Goal: Ask a question: Seek information or help from site administrators or community

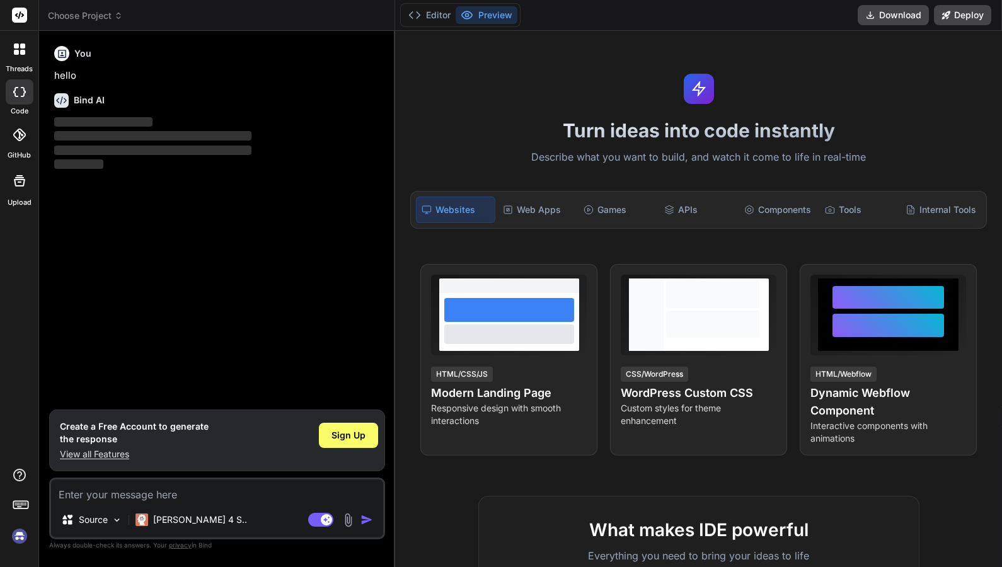
click at [12, 542] on img at bounding box center [19, 536] width 21 height 21
click at [17, 535] on img at bounding box center [19, 536] width 21 height 21
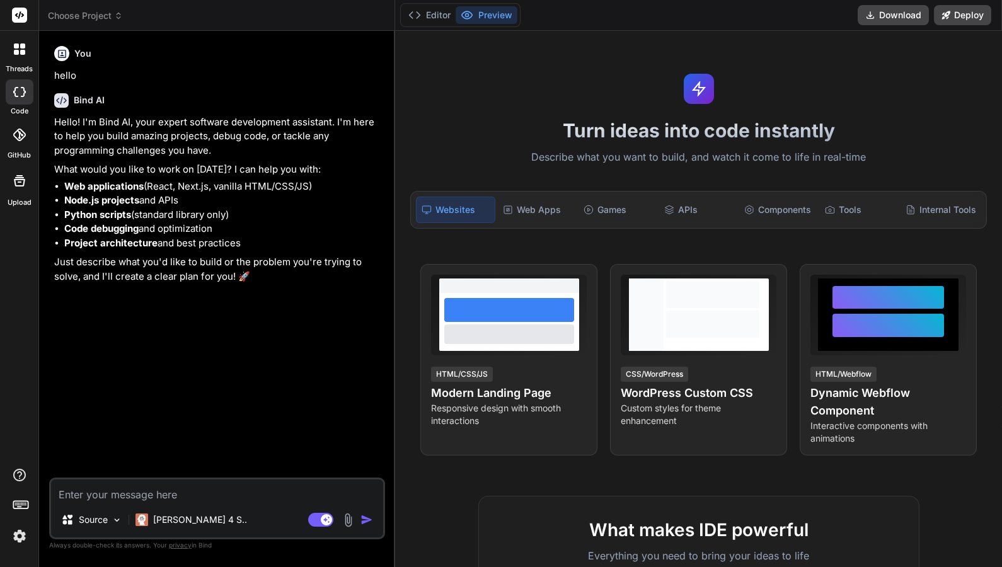
click at [20, 539] on img at bounding box center [19, 536] width 21 height 21
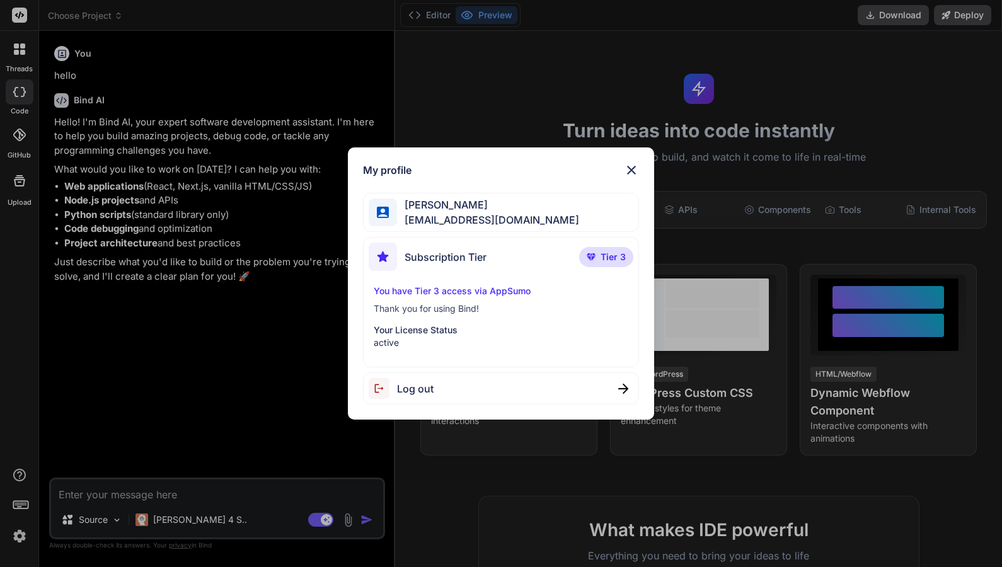
click at [638, 166] on img at bounding box center [631, 170] width 15 height 15
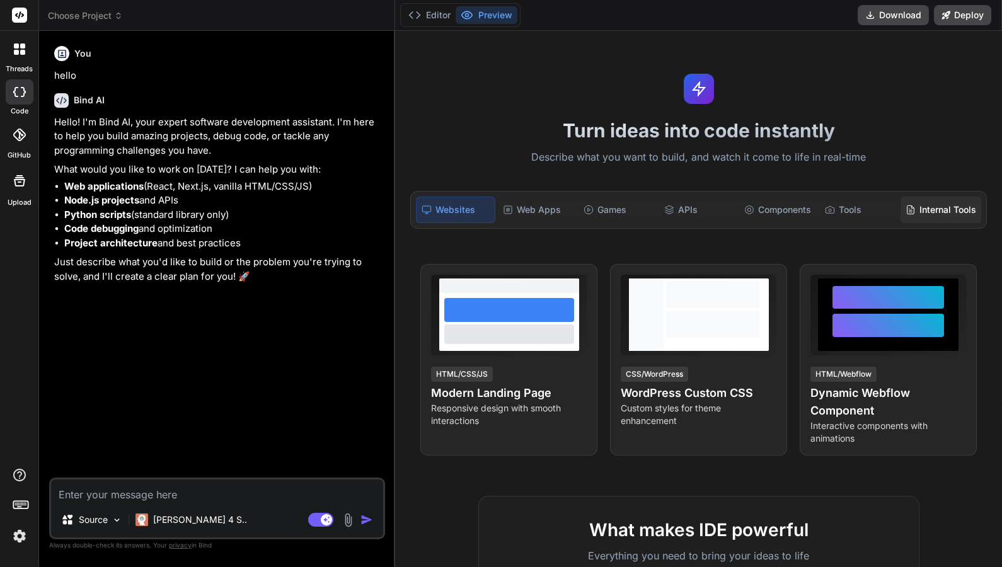
click at [931, 208] on div "Internal Tools" at bounding box center [941, 210] width 81 height 26
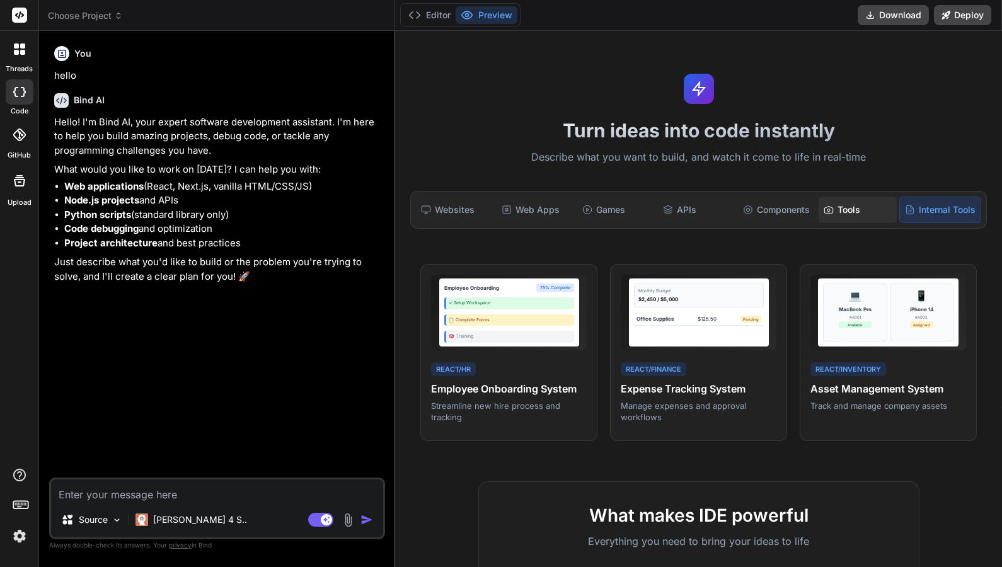
click at [833, 211] on div "Tools" at bounding box center [858, 210] width 78 height 26
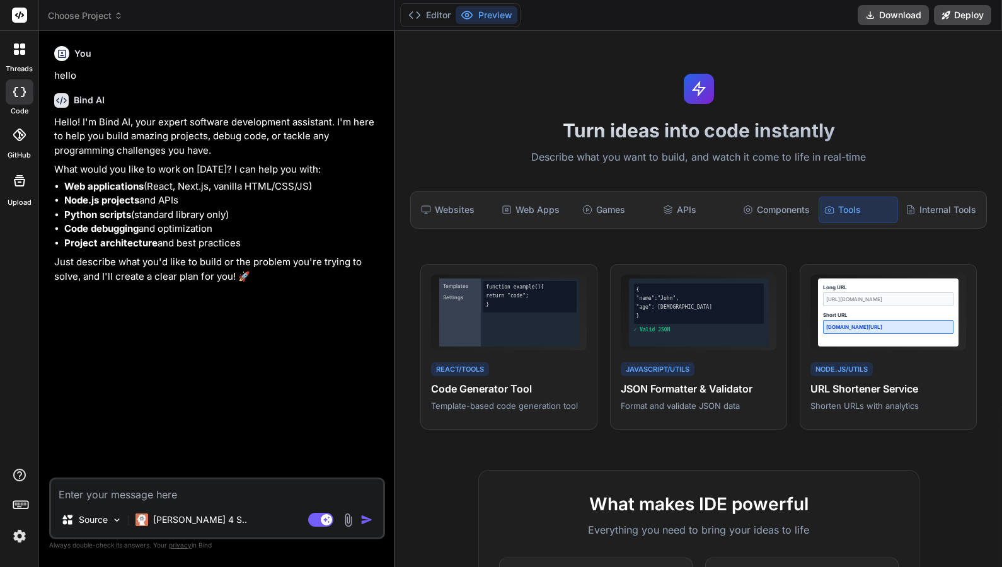
click at [25, 67] on label "threads" at bounding box center [19, 69] width 27 height 11
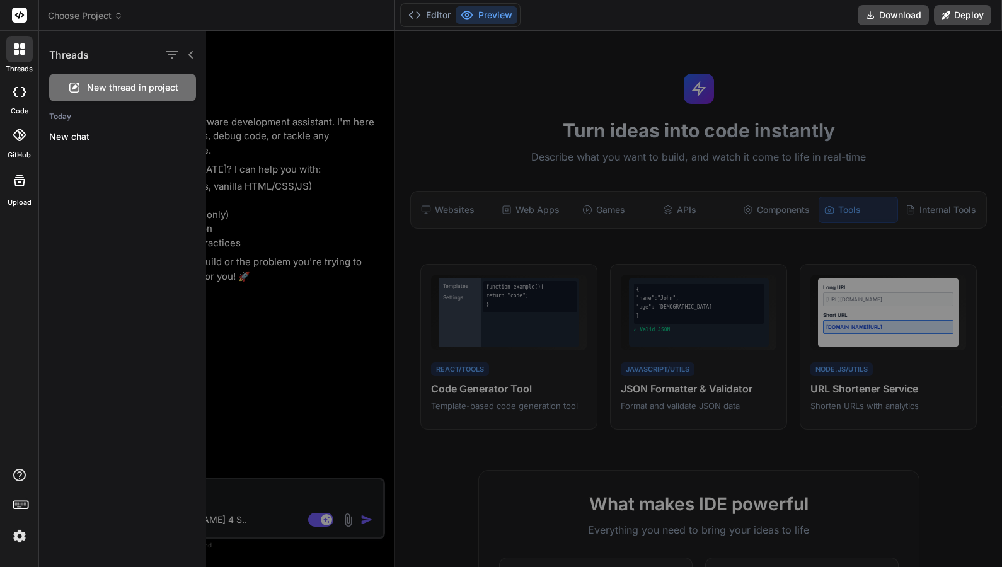
click at [74, 16] on span "Choose Project" at bounding box center [85, 15] width 75 height 13
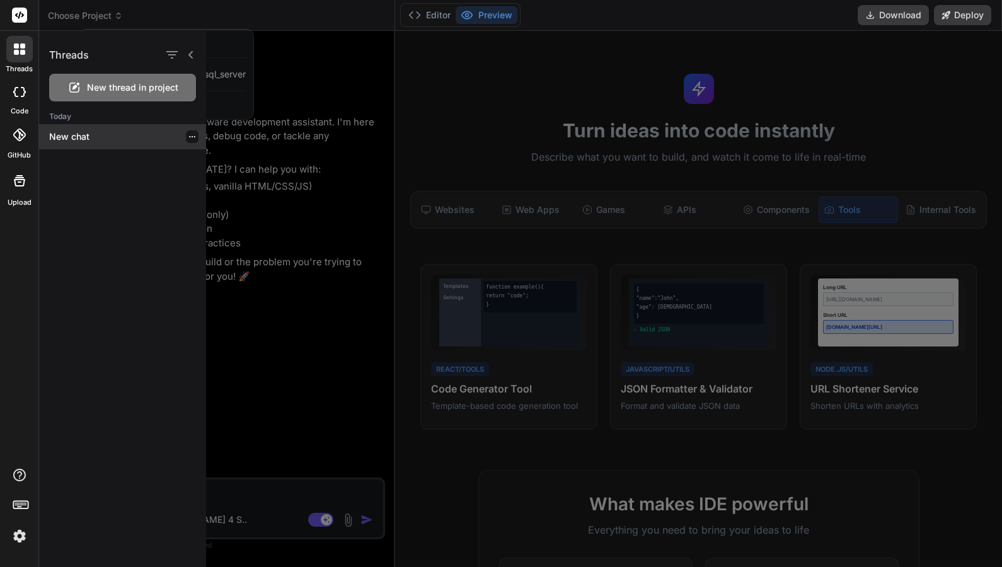
click at [91, 141] on p "New chat" at bounding box center [127, 136] width 157 height 13
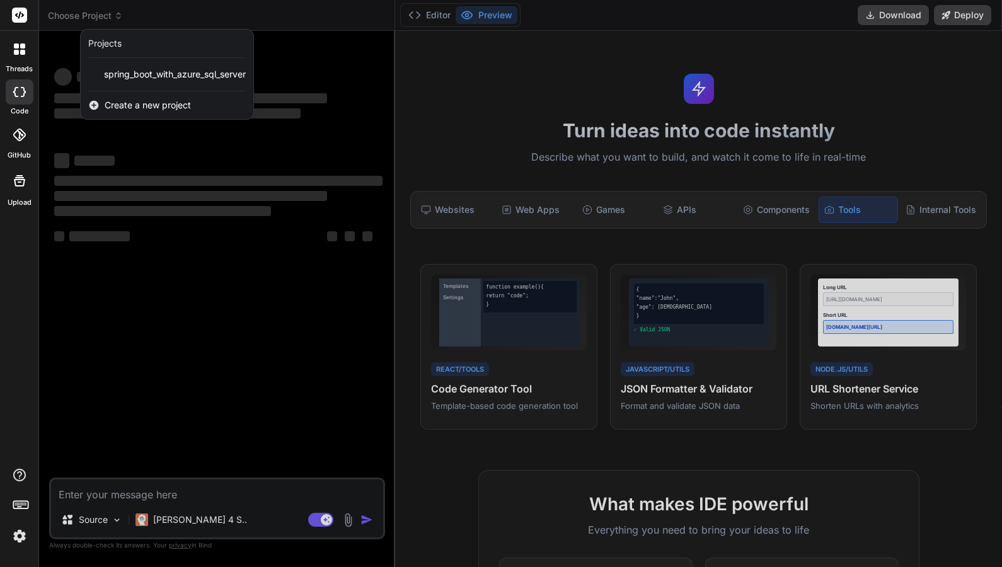
type textarea "x"
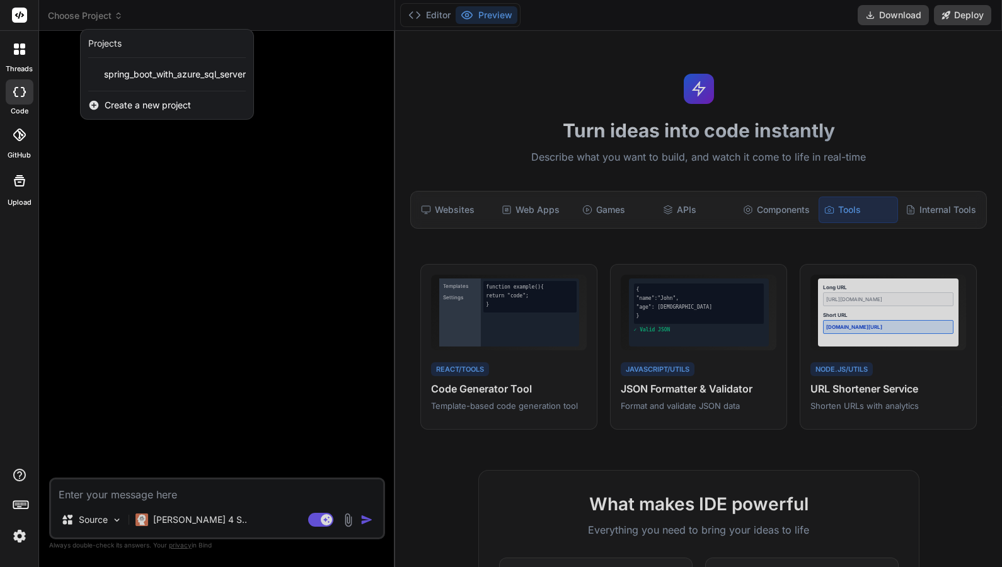
click at [97, 146] on div at bounding box center [501, 283] width 1002 height 567
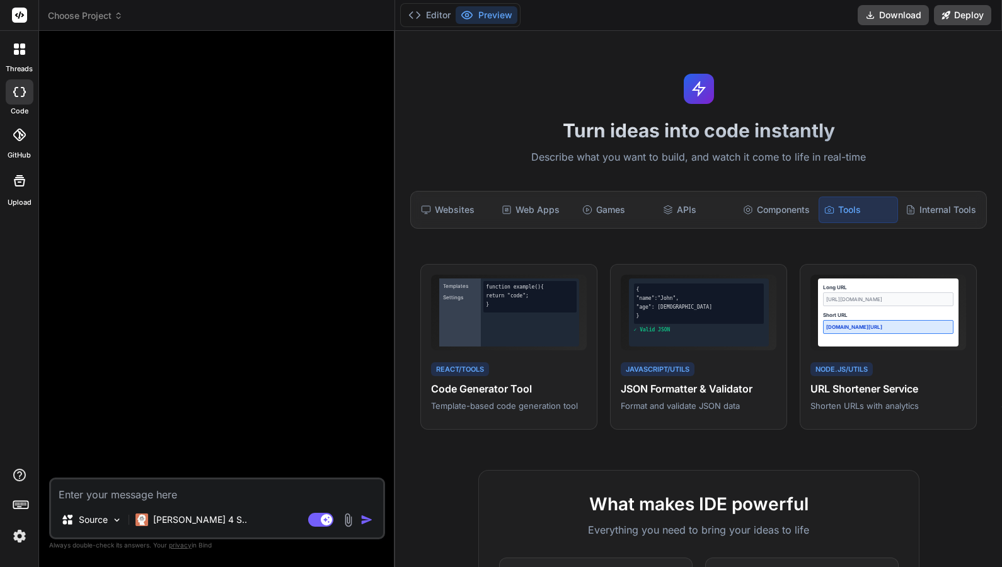
click at [107, 15] on span "Choose Project" at bounding box center [85, 15] width 75 height 13
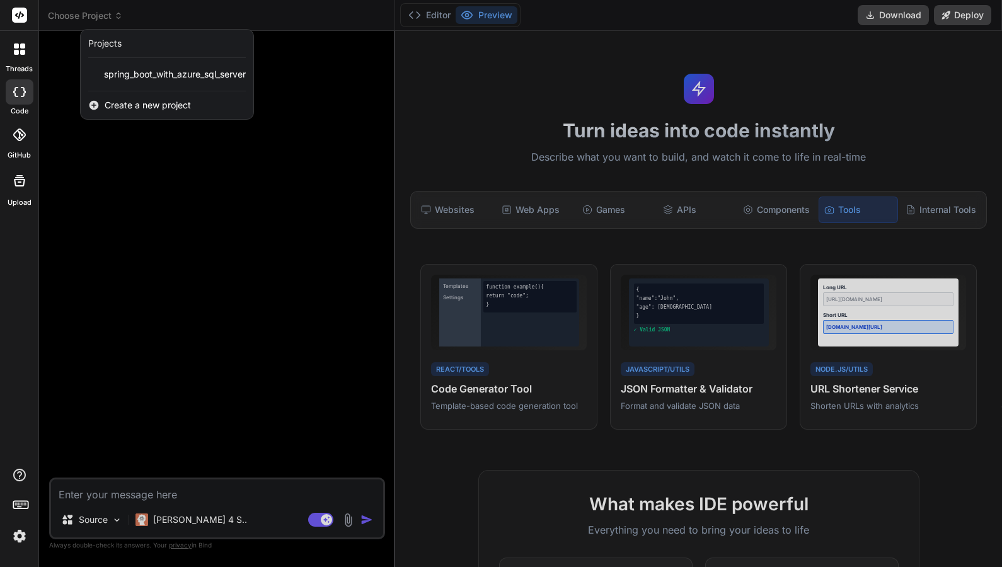
click at [107, 15] on div at bounding box center [501, 283] width 1002 height 567
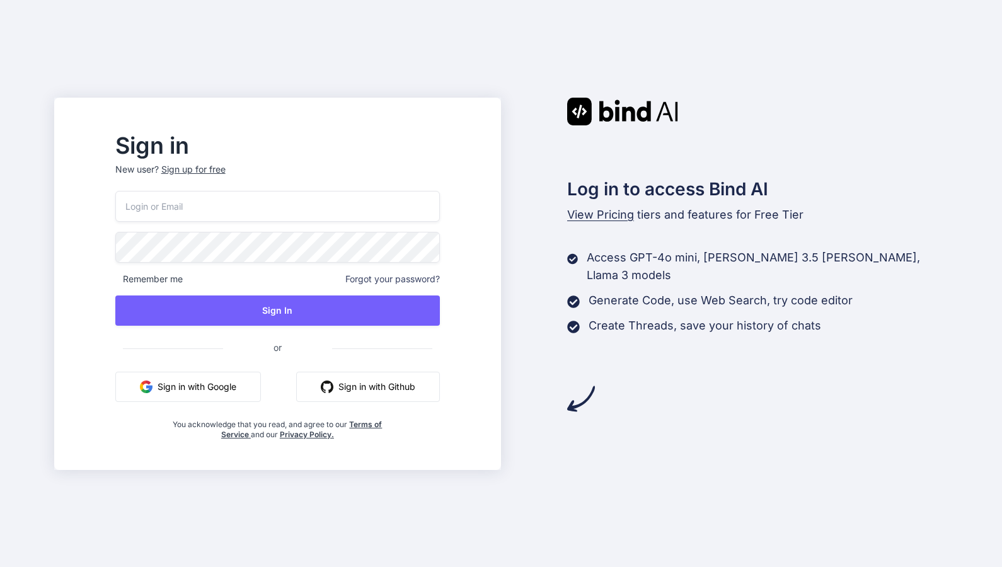
click at [239, 378] on button "Sign in with Google" at bounding box center [188, 387] width 146 height 30
click at [215, 384] on button "Sign in with Google" at bounding box center [188, 387] width 146 height 30
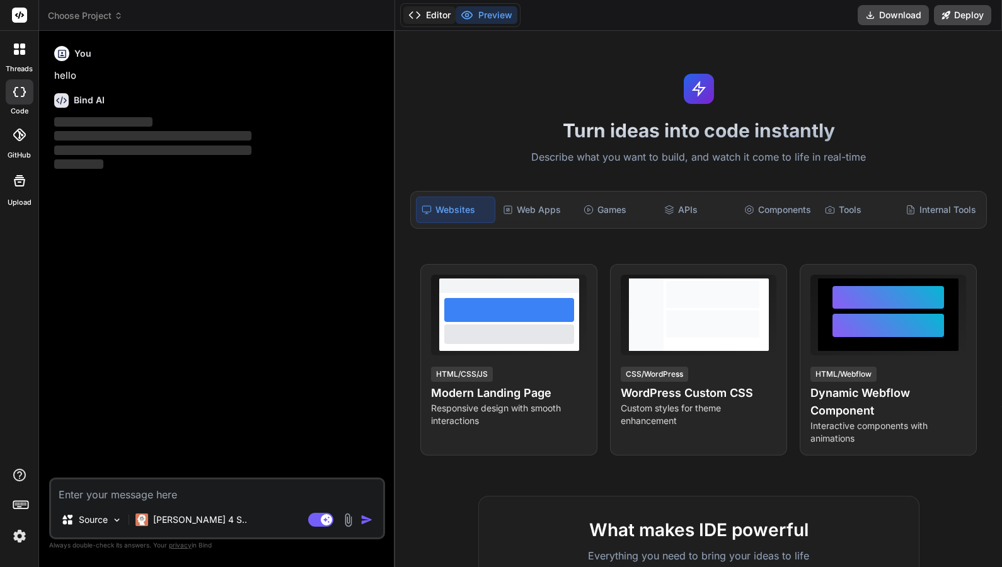
click at [436, 15] on button "Editor" at bounding box center [429, 15] width 52 height 18
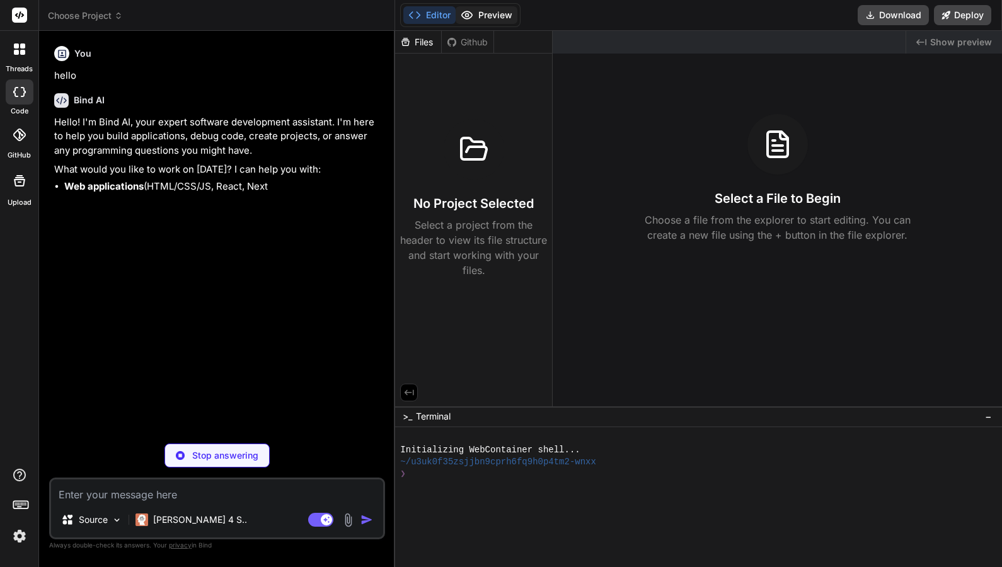
click at [472, 15] on icon at bounding box center [467, 15] width 11 height 8
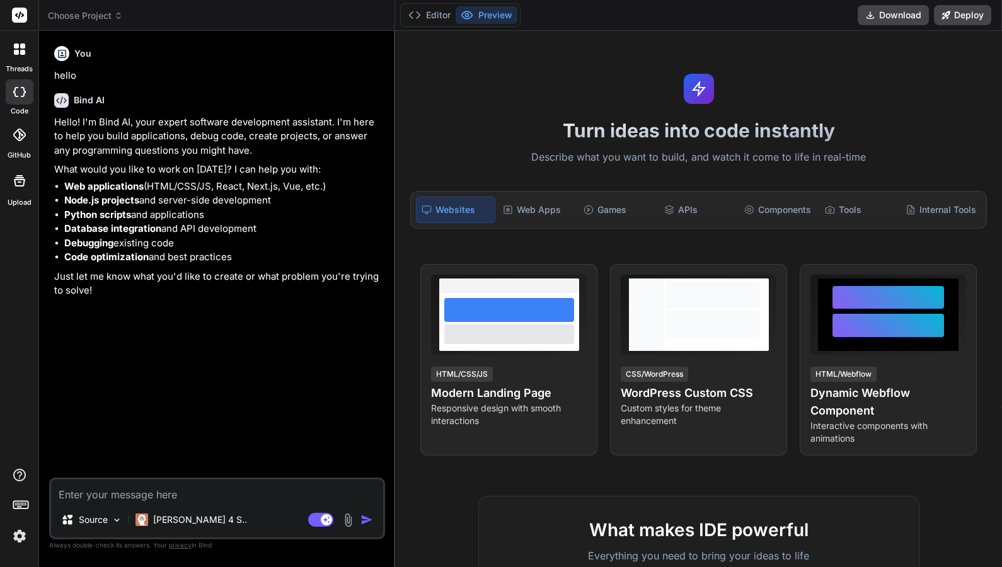
type textarea "x"
click at [23, 7] on div at bounding box center [19, 15] width 38 height 31
click at [23, 18] on rect at bounding box center [19, 15] width 15 height 15
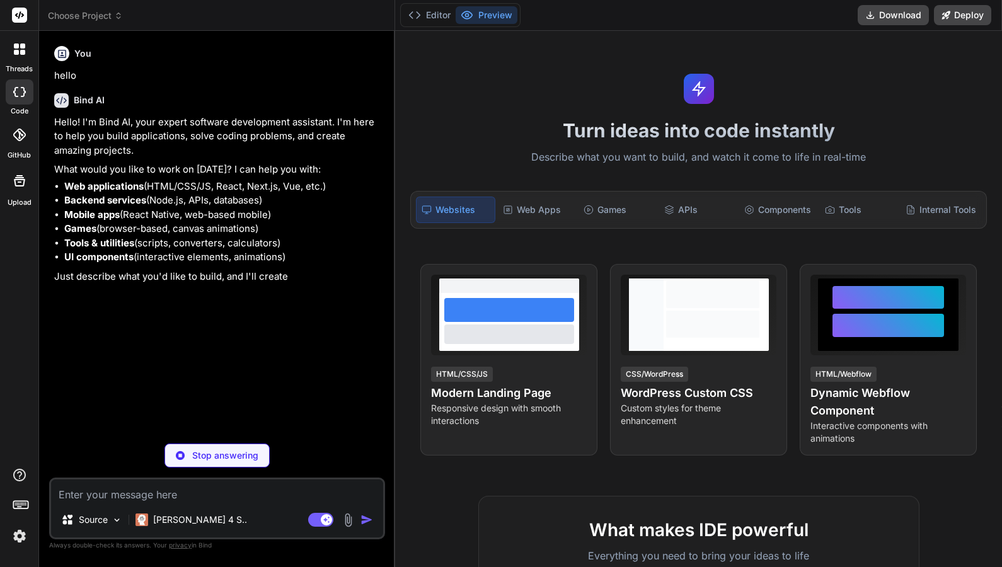
type textarea "x"
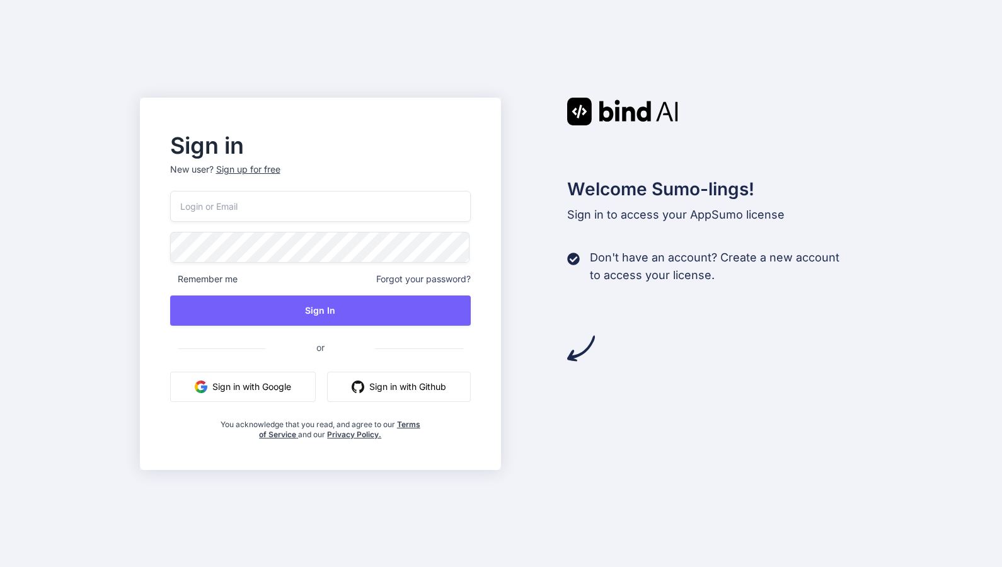
click at [219, 383] on button "Sign in with Google" at bounding box center [243, 387] width 146 height 30
click at [229, 362] on div "Remember me Forgot your password? Sign In or Sign in with Google Sign in with G…" at bounding box center [320, 315] width 301 height 249
click at [229, 376] on button "Sign in with Google" at bounding box center [243, 387] width 146 height 30
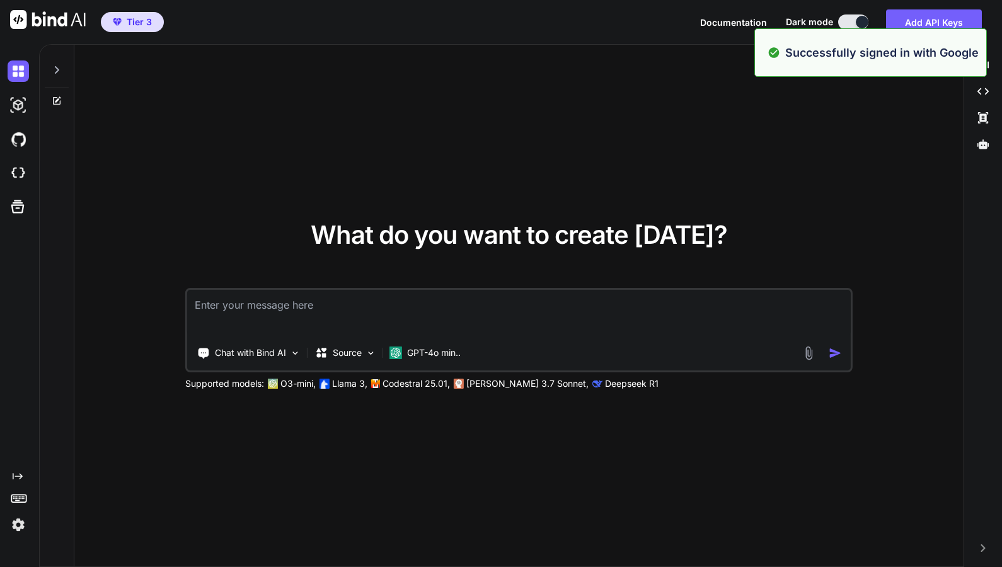
click at [335, 325] on textarea at bounding box center [518, 313] width 663 height 47
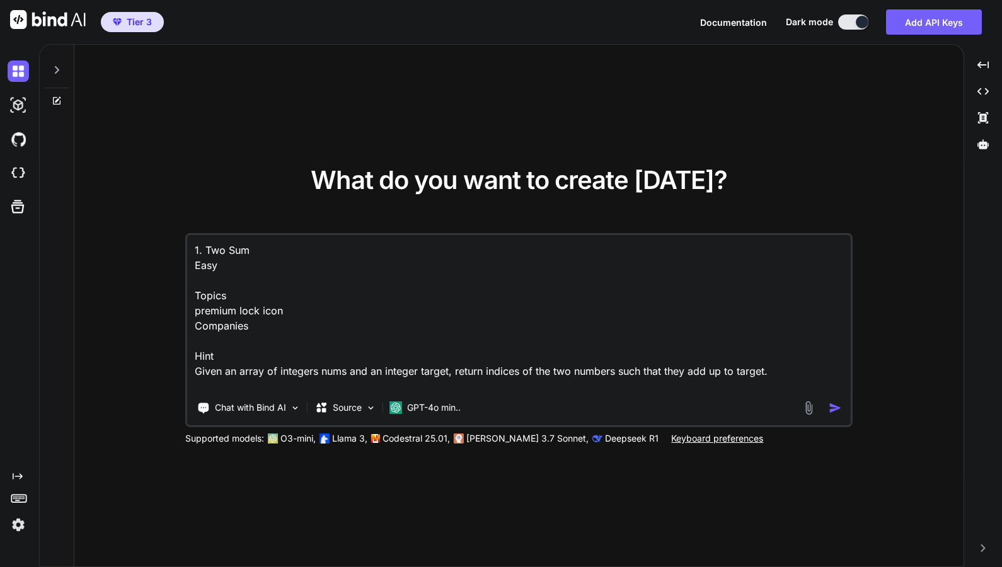
scroll to position [290, 0]
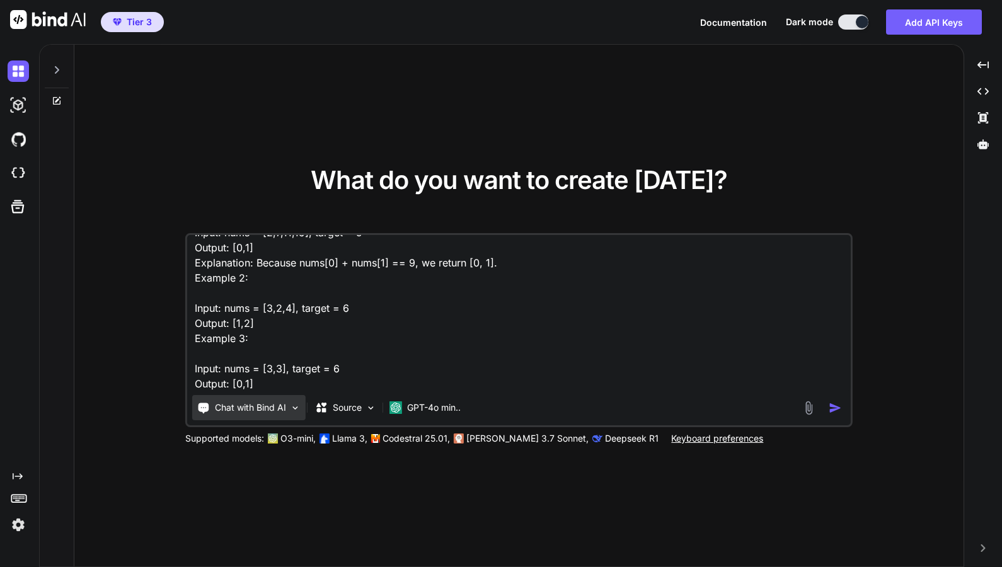
type textarea "1. Two Sum Easy Topics premium lock icon Companies Hint Given an array of integ…"
click at [259, 412] on p "Chat with Bind AI" at bounding box center [250, 408] width 71 height 13
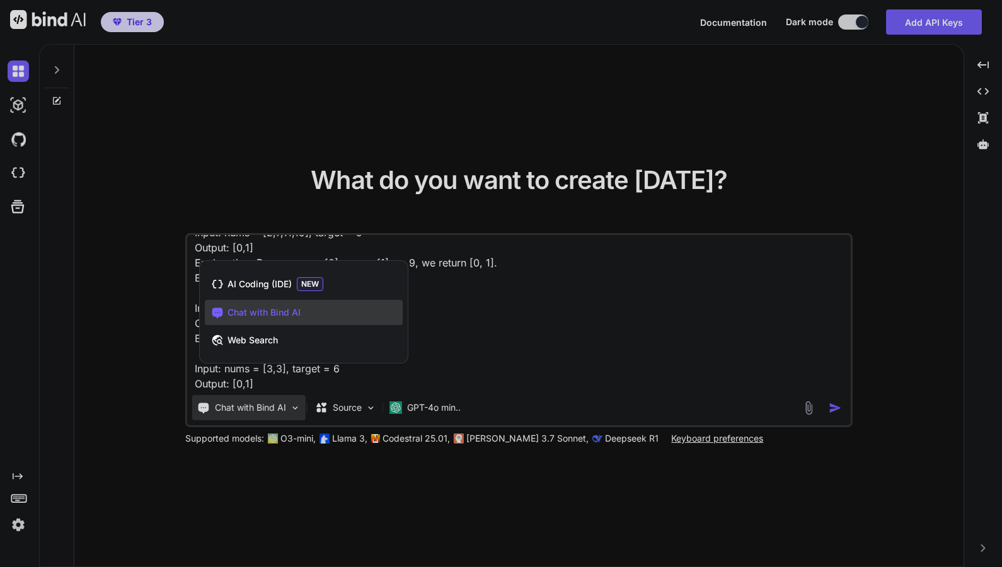
click at [489, 318] on div at bounding box center [501, 283] width 1002 height 567
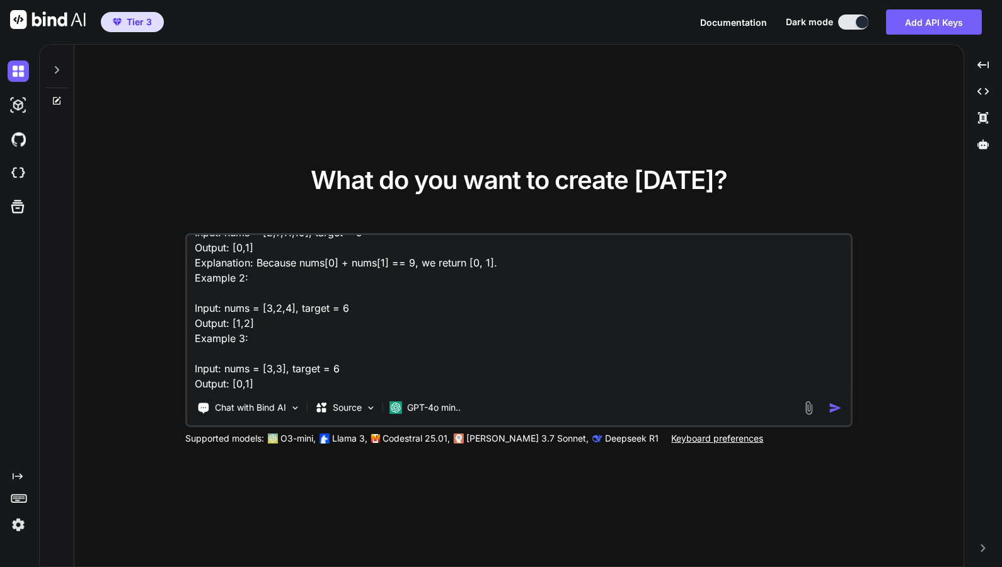
click at [831, 407] on img "button" at bounding box center [835, 408] width 13 height 13
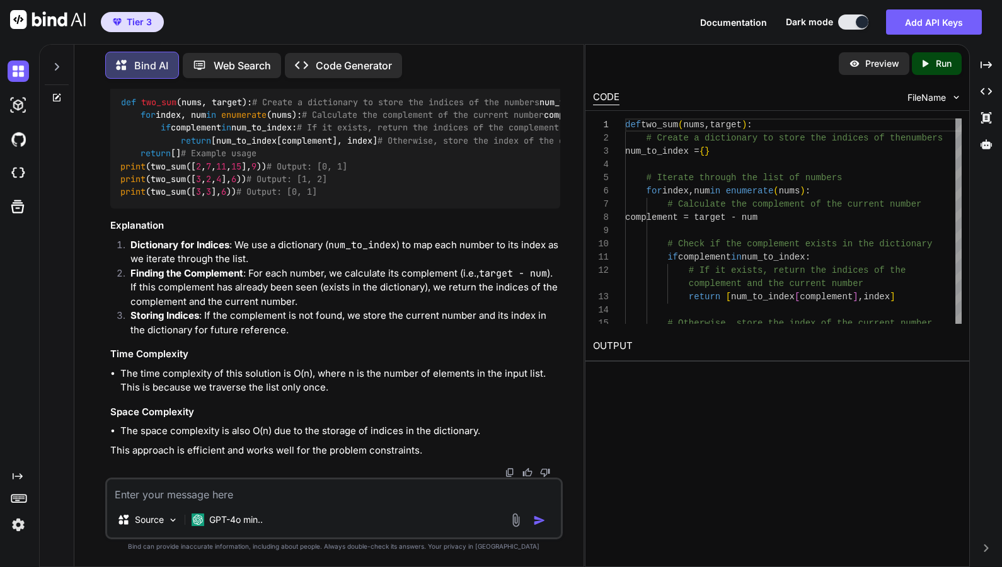
click at [332, 492] on textarea at bounding box center [334, 491] width 454 height 23
type textarea "in java"
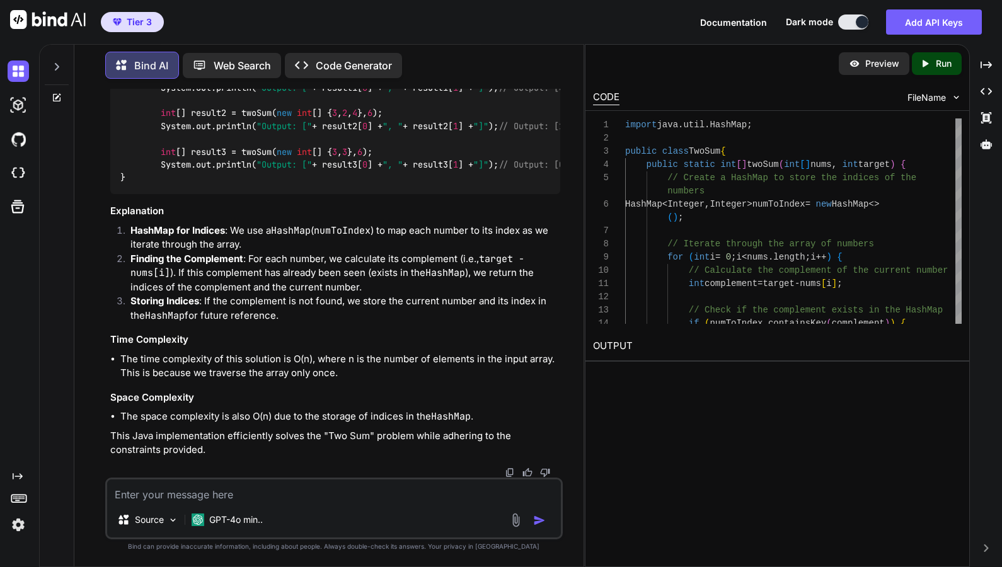
scroll to position [955, 0]
